Goal: Transaction & Acquisition: Purchase product/service

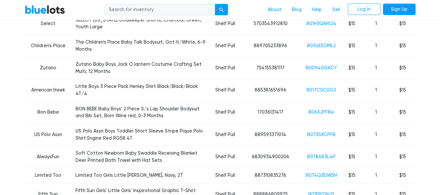
scroll to position [2401, 0]
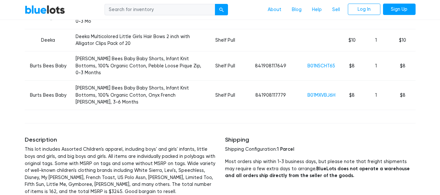
scroll to position [2486, 0]
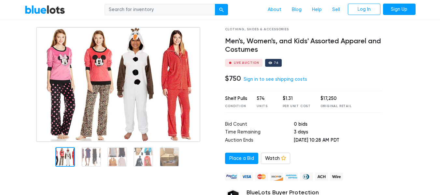
scroll to position [37, 0]
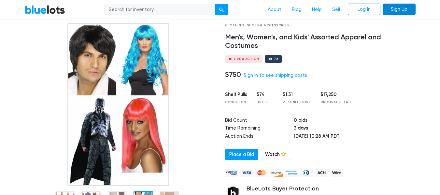
click at [403, 7] on link "Sign Up" at bounding box center [399, 10] width 33 height 12
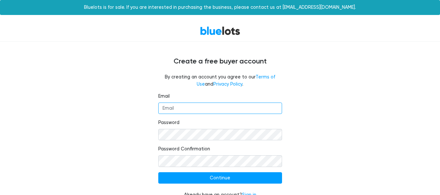
click at [257, 105] on input "Email" at bounding box center [220, 109] width 124 height 12
type input "a.dibene9@gmail.com"
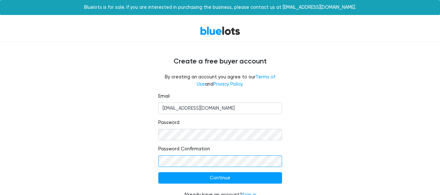
click at [158, 172] on input "Continue" at bounding box center [220, 178] width 124 height 12
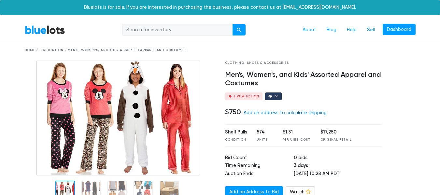
click at [274, 113] on link "Add an address to calculate shipping" at bounding box center [285, 113] width 83 height 6
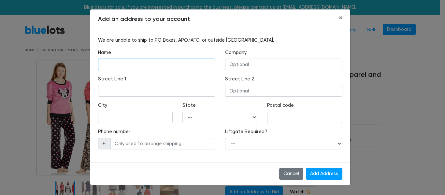
click at [195, 69] on input "text" at bounding box center [156, 65] width 117 height 12
type input "Allyson DiBene"
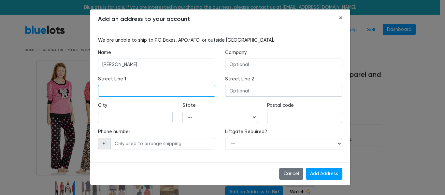
type input "10217 Chestnut Dr"
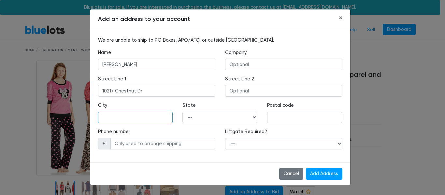
type input "Hudson"
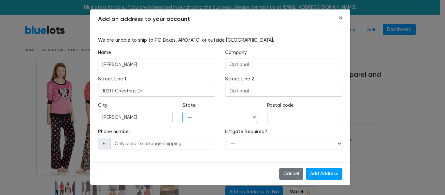
select select "FL"
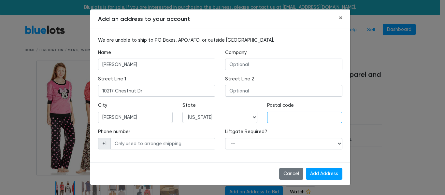
type input "34669"
type input "7279920743"
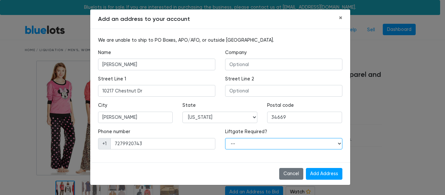
click at [279, 142] on select "-- Yes No" at bounding box center [283, 144] width 117 height 12
click at [225, 138] on select "-- Yes No" at bounding box center [283, 144] width 117 height 12
select select "0"
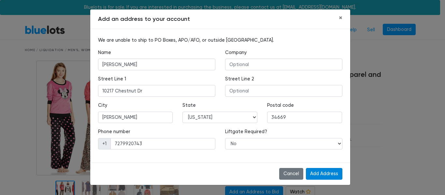
click at [327, 176] on input "Add Address" at bounding box center [324, 174] width 36 height 12
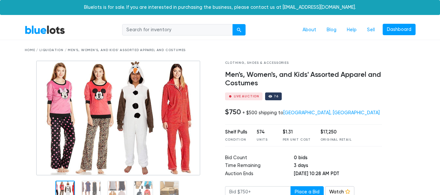
click at [30, 50] on div "Home / Liquidation / Men's, Women's, and Kids' Assorted Apparel and Costumes" at bounding box center [220, 50] width 391 height 5
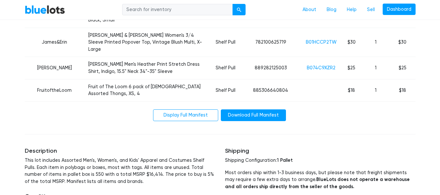
scroll to position [1797, 0]
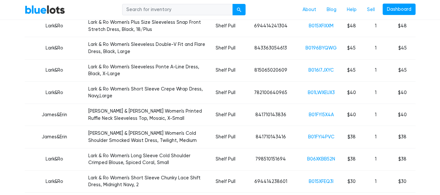
scroll to position [1427, 0]
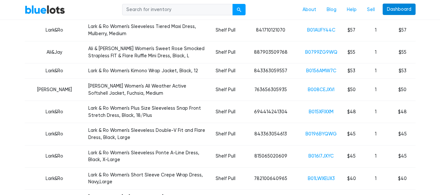
click at [397, 10] on link "Dashboard" at bounding box center [399, 10] width 33 height 12
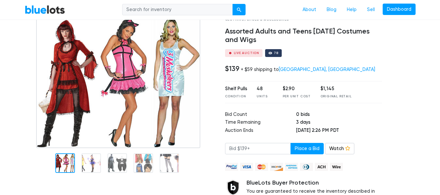
scroll to position [50, 0]
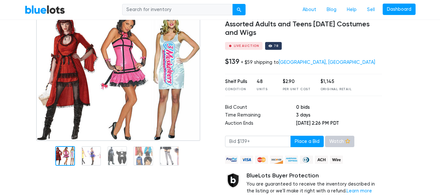
click at [339, 140] on link "Watch" at bounding box center [339, 142] width 29 height 12
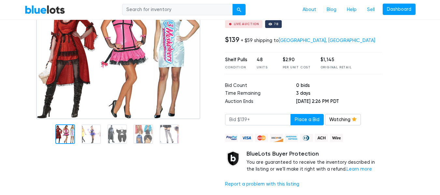
scroll to position [69, 0]
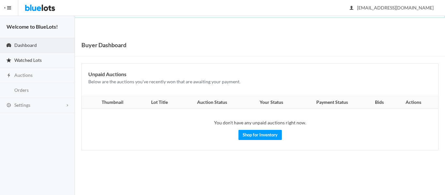
click at [55, 63] on link "Watched Lots" at bounding box center [37, 60] width 75 height 15
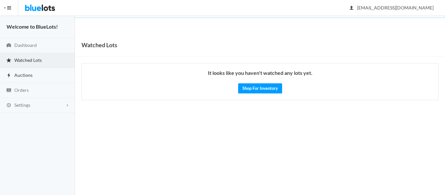
click at [53, 74] on link "Auctions" at bounding box center [37, 75] width 75 height 15
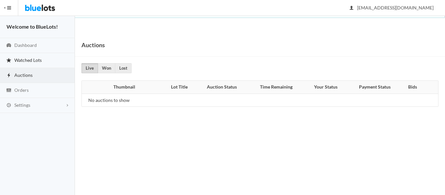
click at [53, 61] on link "Watched Lots" at bounding box center [37, 60] width 75 height 15
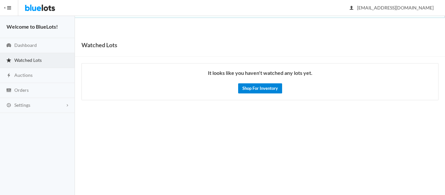
click at [252, 92] on link "Shop For Inventory" at bounding box center [260, 88] width 44 height 10
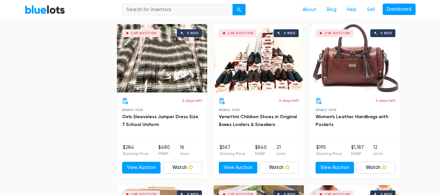
scroll to position [1329, 0]
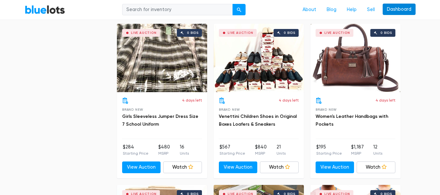
click at [404, 12] on link "Dashboard" at bounding box center [399, 10] width 33 height 12
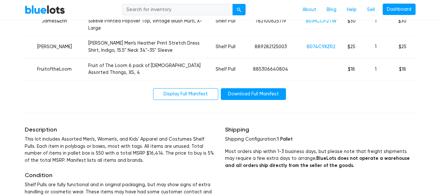
scroll to position [1818, 0]
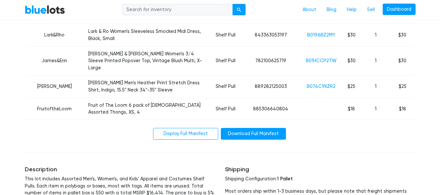
scroll to position [1779, 0]
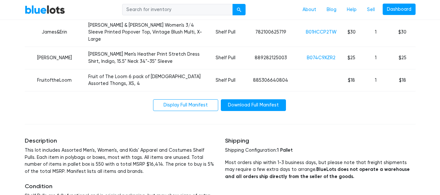
scroll to position [1818, 0]
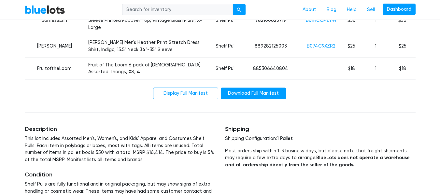
click at [162, 7] on input "search" at bounding box center [177, 10] width 111 height 12
type input "kids appearl"
click at [232, 4] on button "submit" at bounding box center [238, 10] width 13 height 12
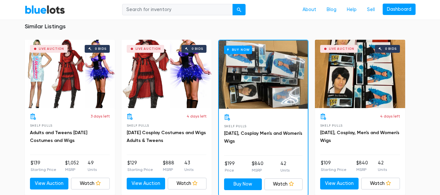
scroll to position [716, 0]
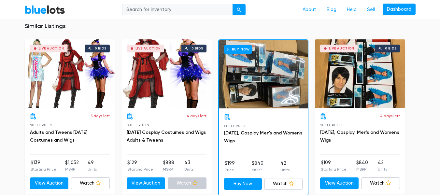
click at [199, 177] on link "Watch" at bounding box center [187, 183] width 39 height 12
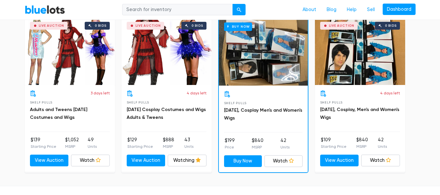
scroll to position [729, 0]
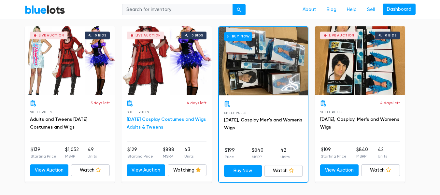
click at [172, 117] on link "[DATE] Cosplay Costumes and Wigs Adults & Tweens" at bounding box center [166, 123] width 79 height 13
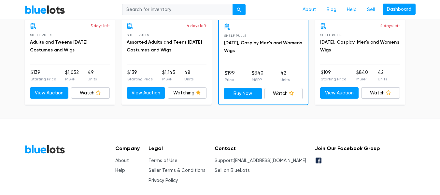
scroll to position [778, 0]
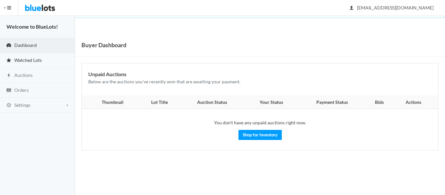
click at [34, 62] on span "Watched Lots" at bounding box center [27, 60] width 27 height 6
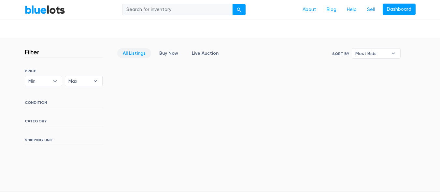
scroll to position [153, 0]
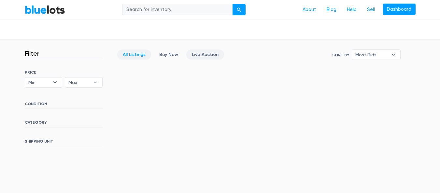
click at [206, 55] on link "Live Auction" at bounding box center [205, 54] width 38 height 10
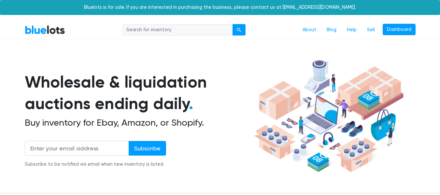
scroll to position [175, 0]
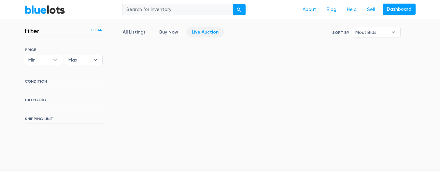
click at [154, 8] on input "search" at bounding box center [177, 10] width 111 height 12
type input "kids appearl"
click at [237, 9] on div "submit" at bounding box center [239, 10] width 5 height 5
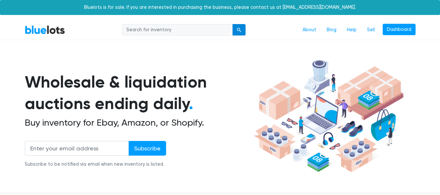
click at [237, 27] on button "submit" at bounding box center [238, 30] width 13 height 12
click at [61, 35] on div "BlueLots About Blog Help Sell Dashboard" at bounding box center [220, 30] width 401 height 12
click at [398, 28] on link "Dashboard" at bounding box center [399, 30] width 33 height 12
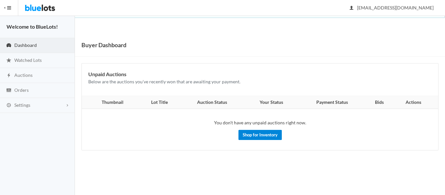
click at [249, 134] on link "Shop for Inventory" at bounding box center [259, 135] width 43 height 10
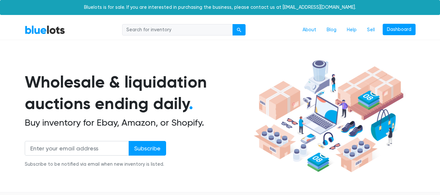
click at [249, 134] on div "Wholesale & liquidation auctions ending daily . Buy inventory for Ebay, Amazon,…" at bounding box center [138, 123] width 227 height 104
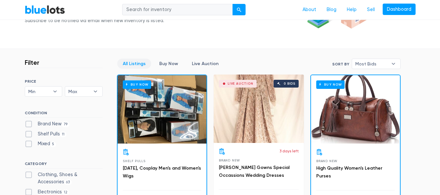
scroll to position [138, 0]
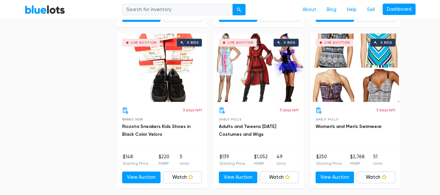
scroll to position [1649, 0]
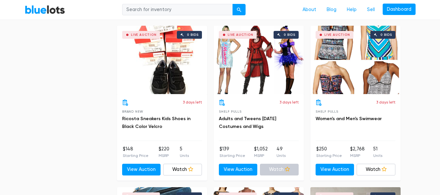
click at [287, 169] on icon at bounding box center [287, 169] width 5 height 5
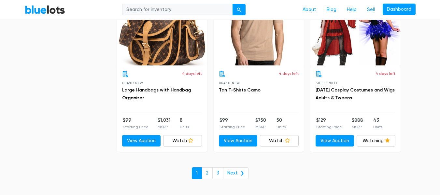
scroll to position [2808, 0]
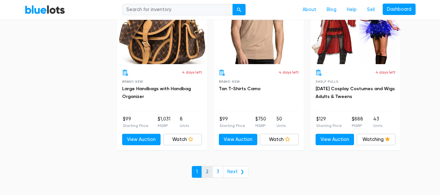
click at [208, 168] on link "2" at bounding box center [207, 172] width 11 height 12
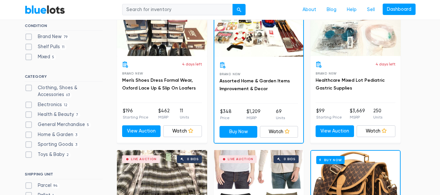
scroll to position [91, 0]
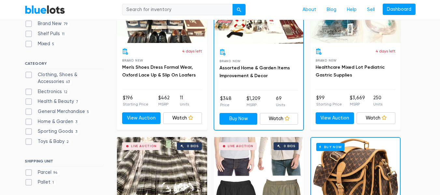
click at [28, 73] on label "Clothing, Shoes & Accessories 63" at bounding box center [64, 78] width 78 height 14
click at [28, 73] on Accessories"] "Clothing, Shoes & Accessories 63" at bounding box center [27, 73] width 4 height 4
checkbox Accessories"] "true"
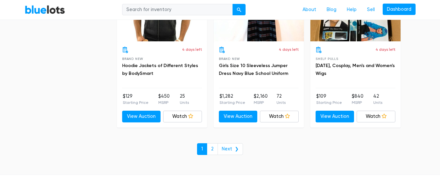
scroll to position [2832, 0]
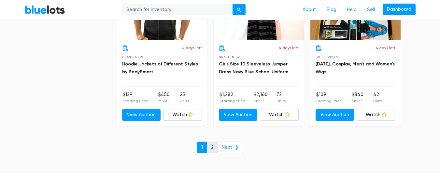
click at [214, 145] on link "2" at bounding box center [212, 148] width 11 height 12
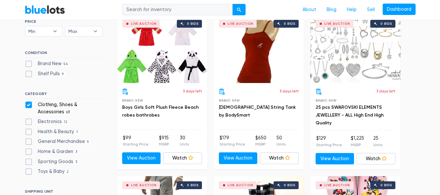
scroll to position [52, 0]
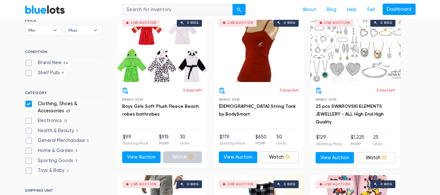
click at [178, 156] on link "Watch" at bounding box center [182, 157] width 39 height 12
click at [142, 154] on link "View Auction" at bounding box center [141, 157] width 39 height 12
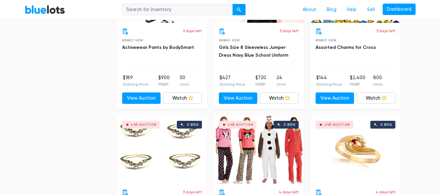
scroll to position [274, 0]
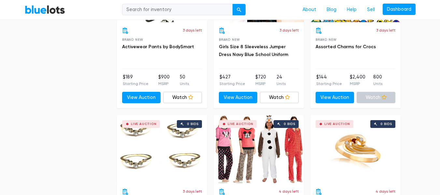
click at [376, 97] on link "Watch" at bounding box center [376, 98] width 39 height 12
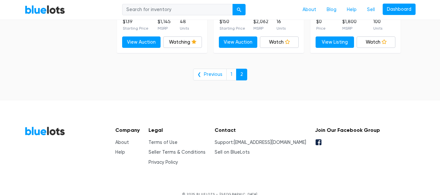
scroll to position [978, 0]
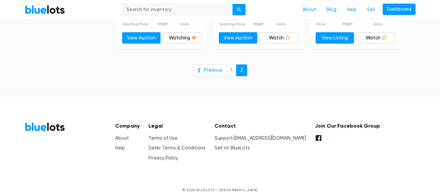
click at [438, 176] on footer "BlueLots Company About Help Legal Terms of Use Seller Terms & Conditions Privac…" at bounding box center [220, 149] width 440 height 106
click at [231, 71] on link "1" at bounding box center [231, 70] width 10 height 12
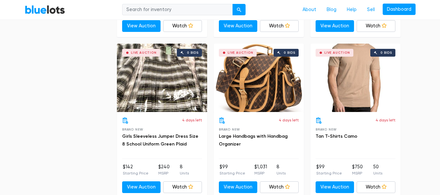
scroll to position [1801, 0]
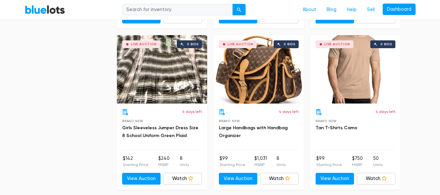
drag, startPoint x: 439, startPoint y: 192, endPoint x: 443, endPoint y: 192, distance: 3.9
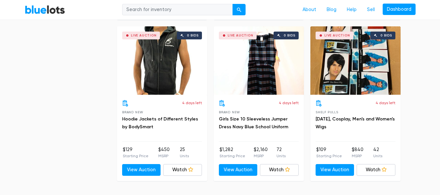
scroll to position [2781, 0]
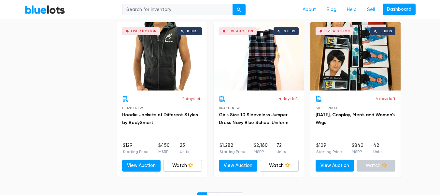
click at [387, 169] on link "Watch" at bounding box center [376, 166] width 39 height 12
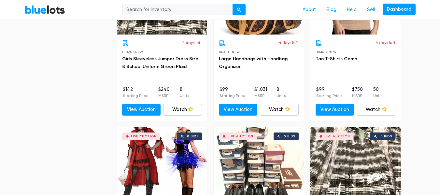
scroll to position [1837, 0]
